Goal: Task Accomplishment & Management: Complete application form

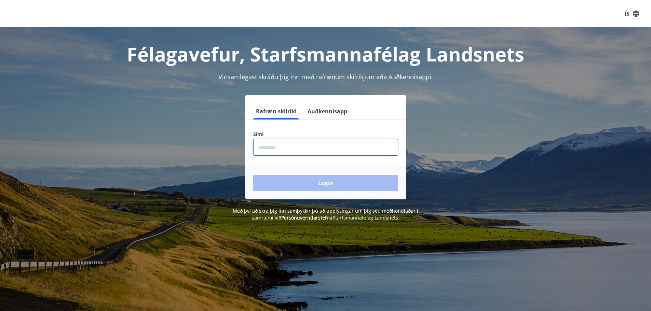
drag, startPoint x: 290, startPoint y: 145, endPoint x: 292, endPoint y: 148, distance: 3.6
click at [292, 148] on input "phone" at bounding box center [325, 147] width 145 height 17
type input "********"
